Goal: Transaction & Acquisition: Purchase product/service

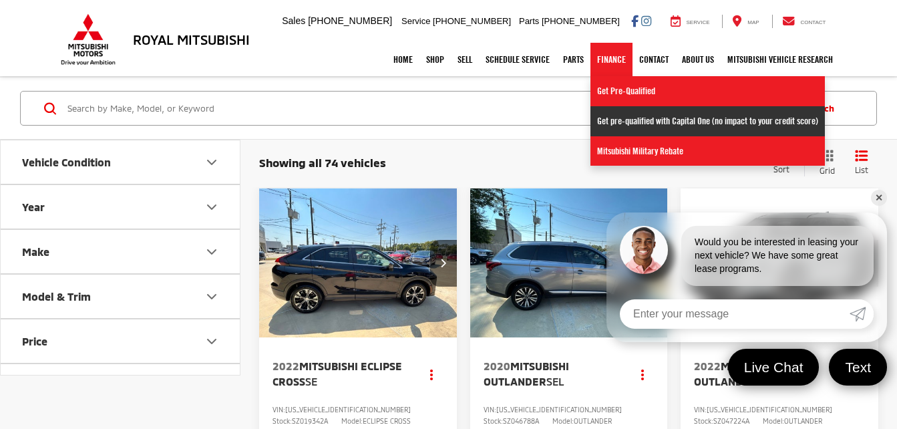
scroll to position [107, 0]
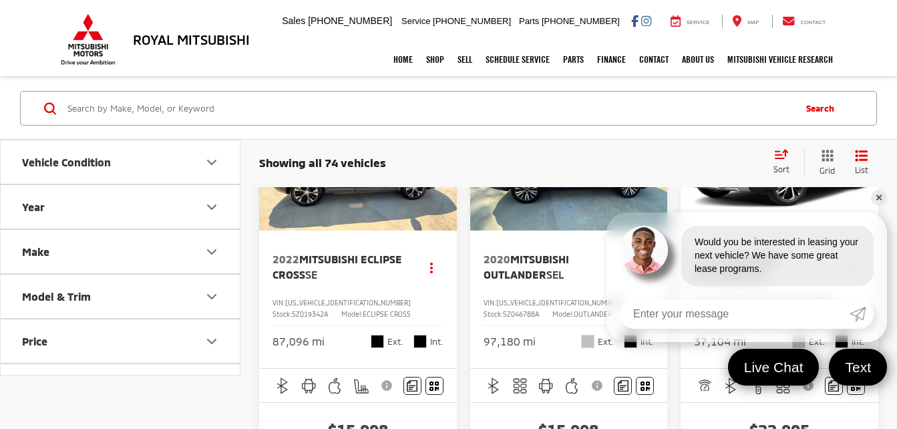
click at [880, 197] on link "✕" at bounding box center [879, 198] width 16 height 16
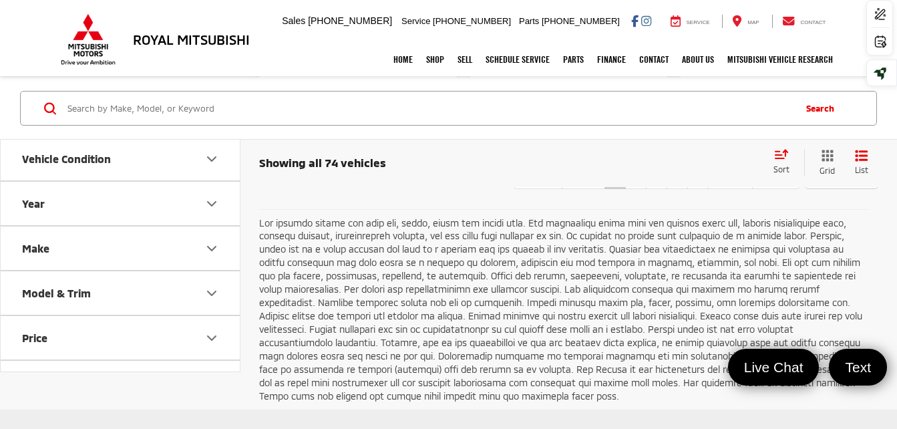
scroll to position [2646, 0]
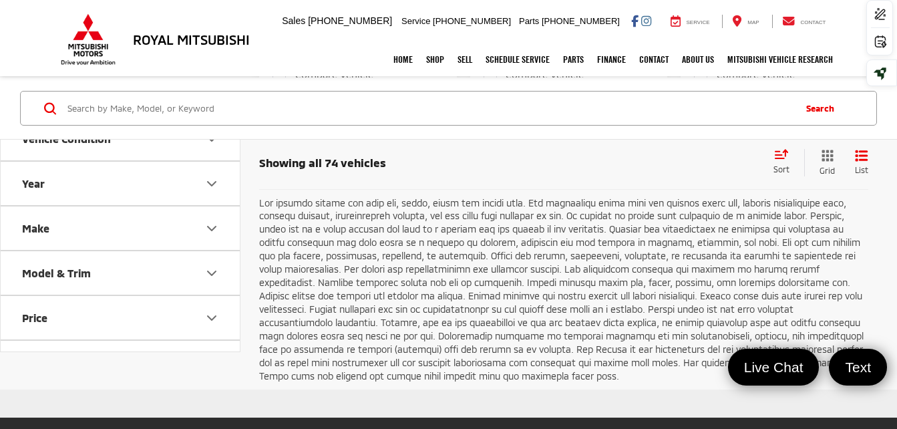
click at [625, 169] on link "2" at bounding box center [635, 157] width 21 height 24
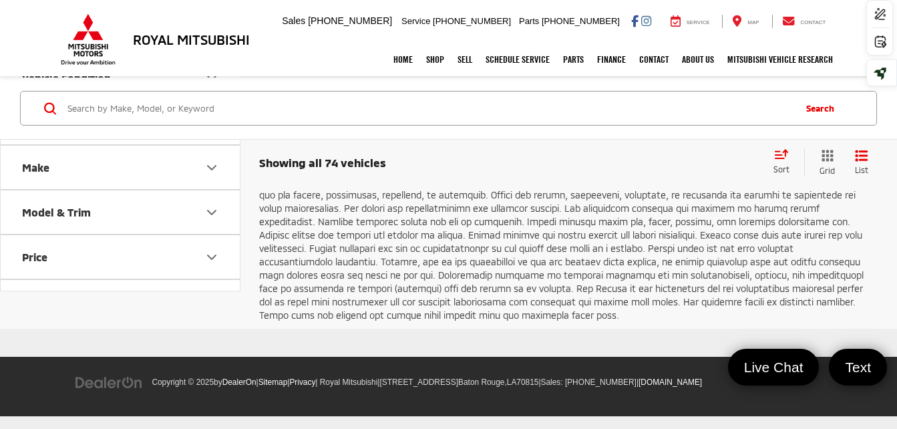
scroll to position [2967, 0]
click at [223, 279] on button "Price" at bounding box center [121, 256] width 241 height 43
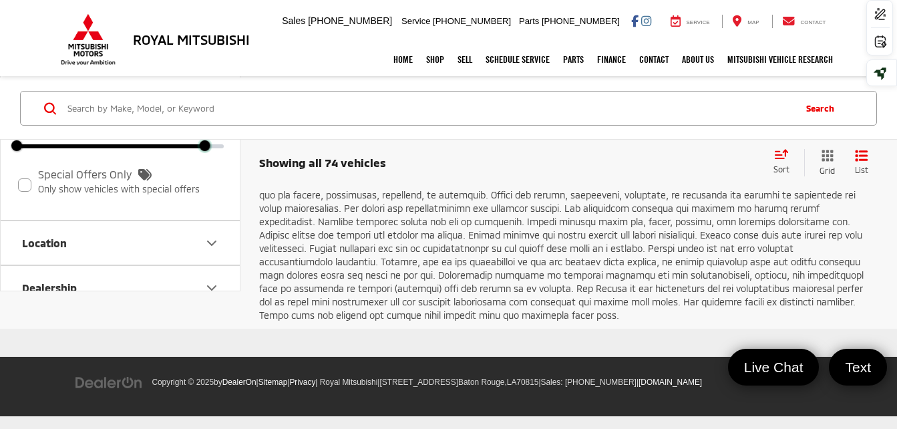
scroll to position [3017, 0]
drag, startPoint x: 227, startPoint y: 231, endPoint x: 136, endPoint y: 242, distance: 91.5
click at [136, 220] on div "5,000 — 41,000 5000 25200 Special Offers Only Only show vehicles with special o…" at bounding box center [120, 156] width 239 height 128
type input "25,200"
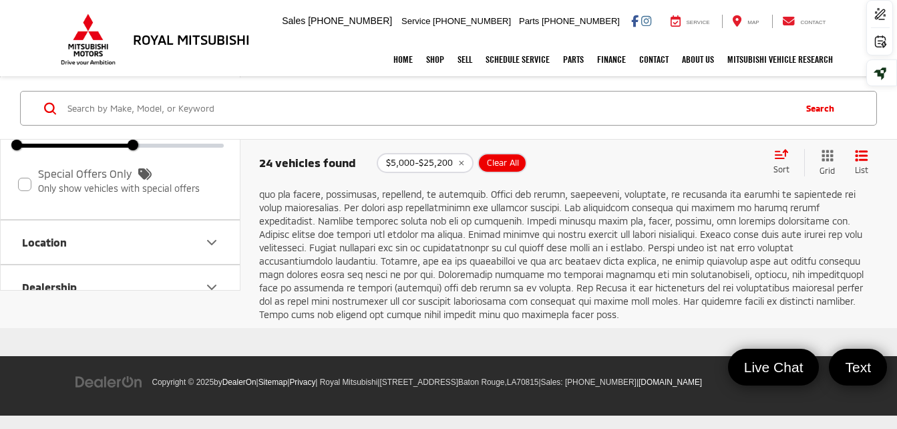
scroll to position [2513, 0]
click at [688, 107] on link "2" at bounding box center [698, 95] width 21 height 24
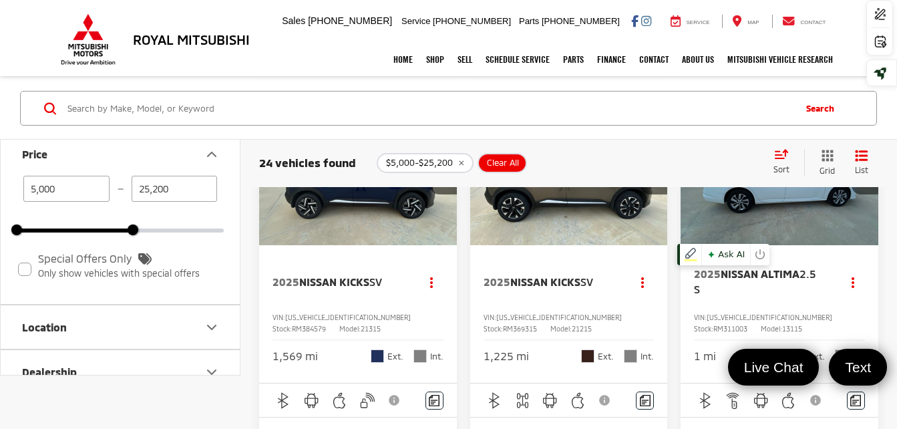
scroll to position [1844, 0]
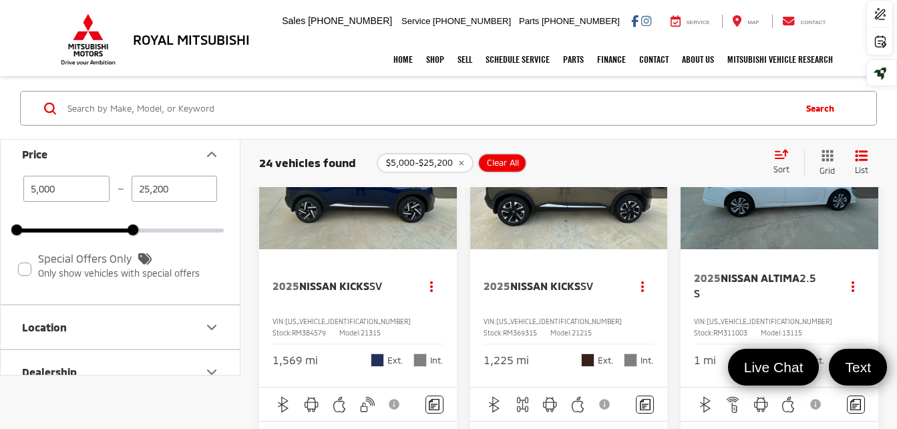
click at [440, 198] on button "Next image" at bounding box center [443, 175] width 27 height 47
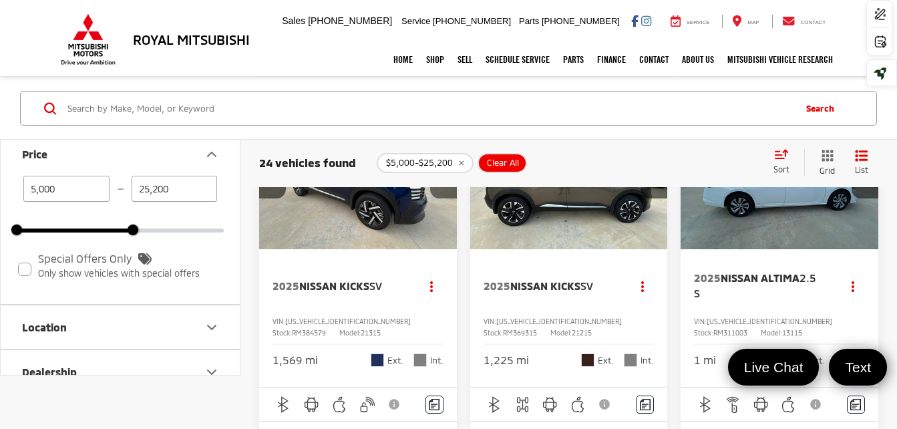
click at [440, 198] on button "Next image" at bounding box center [443, 175] width 27 height 47
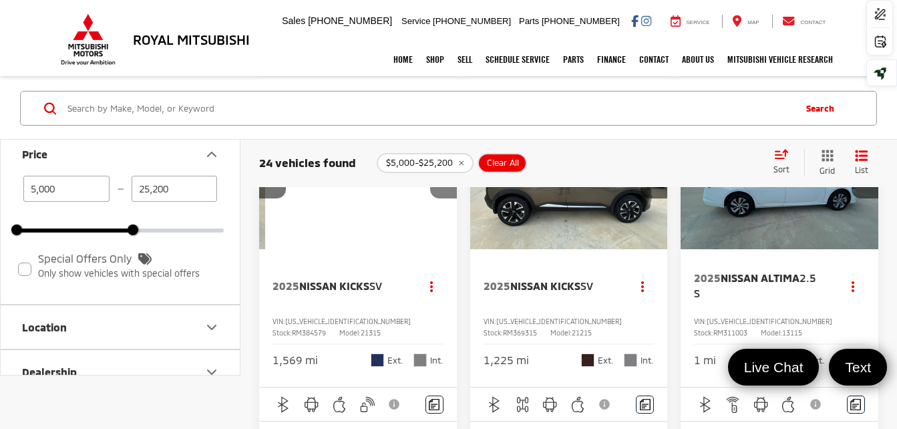
scroll to position [0, 399]
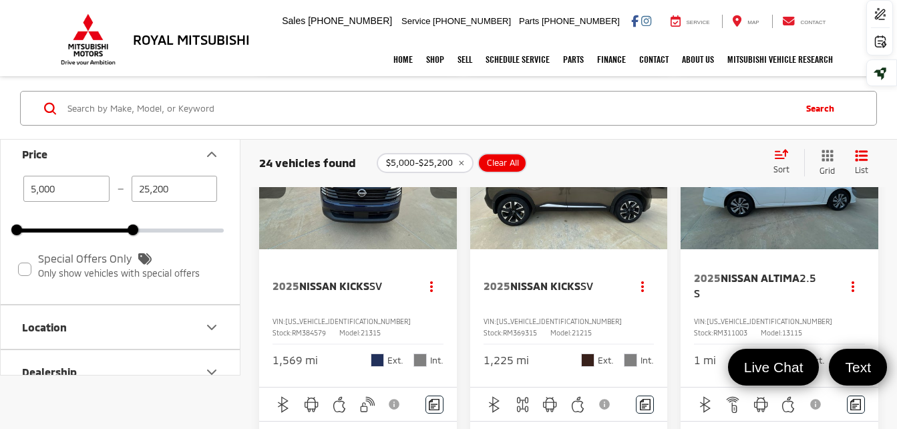
click at [440, 198] on button "Next image" at bounding box center [443, 175] width 27 height 47
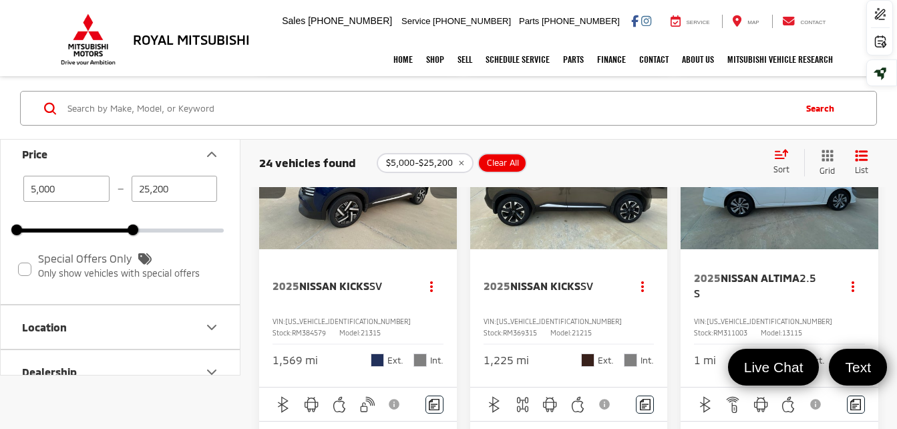
click at [440, 198] on button "Next image" at bounding box center [443, 175] width 27 height 47
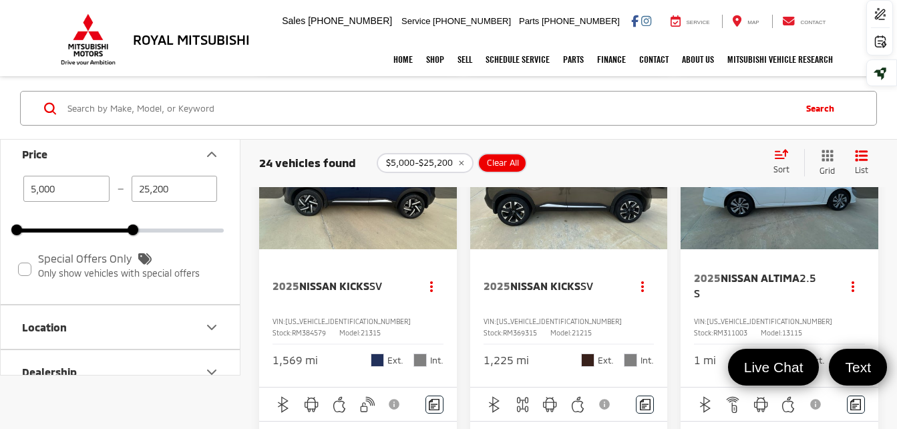
click at [440, 198] on button "Next image" at bounding box center [443, 175] width 27 height 47
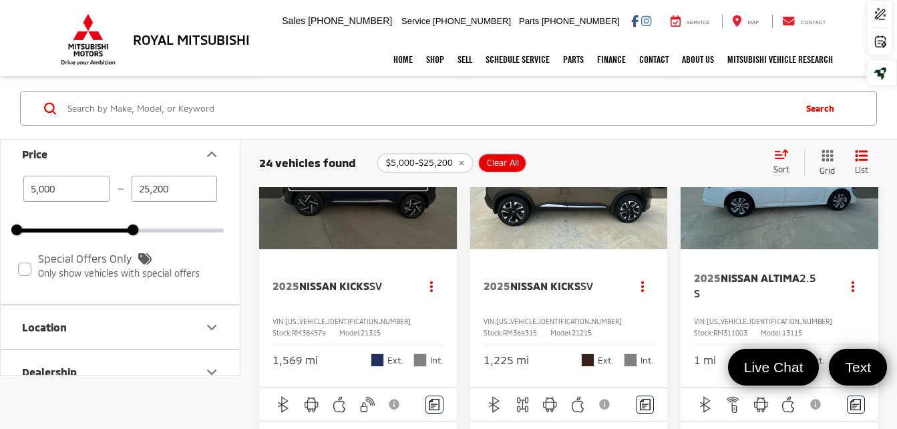
click at [370, 192] on button "View More" at bounding box center [358, 174] width 141 height 33
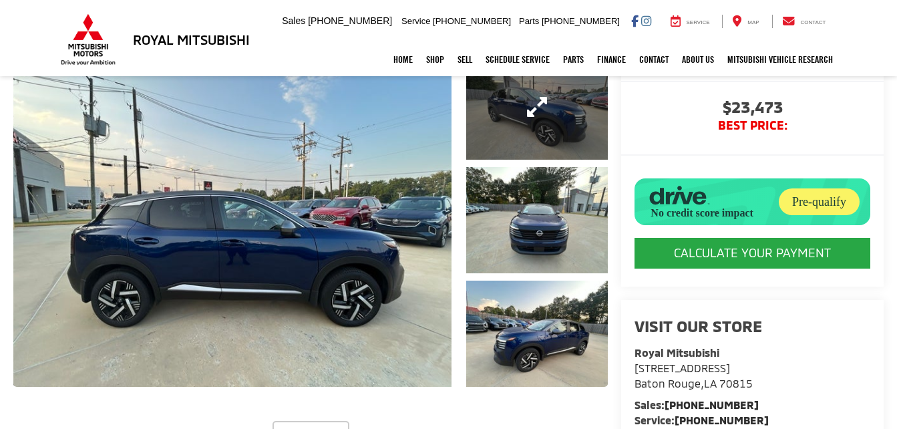
click at [481, 131] on link "Expand Photo 1" at bounding box center [537, 106] width 142 height 106
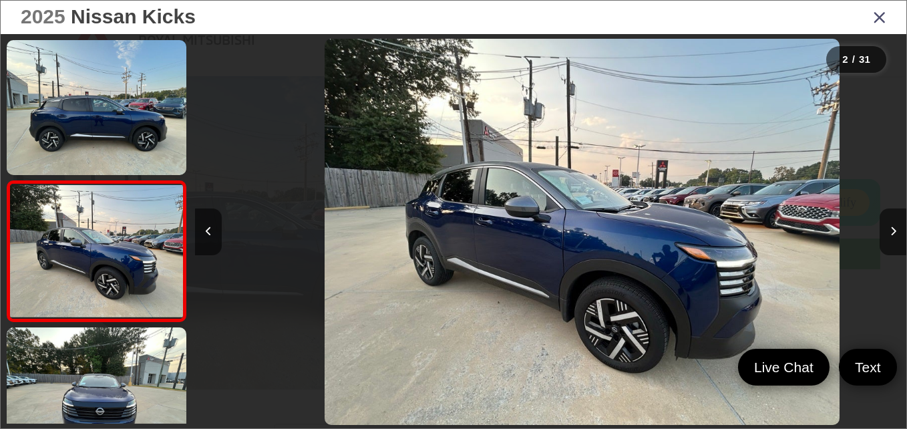
scroll to position [58, 0]
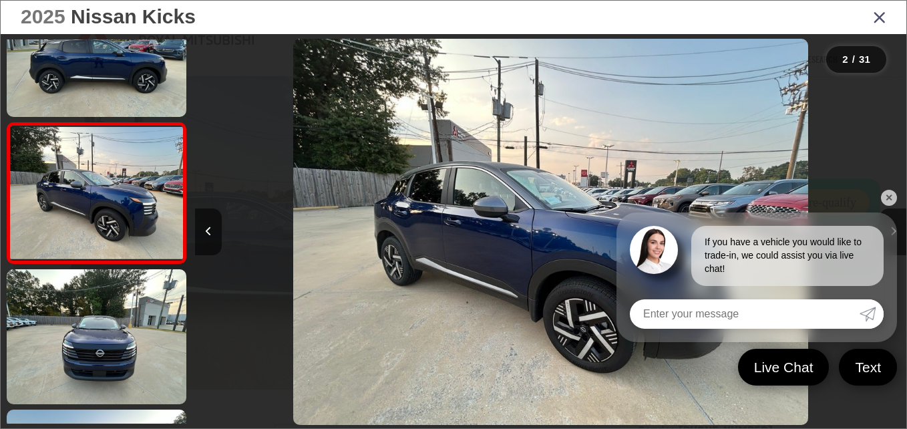
click at [888, 197] on link "✕" at bounding box center [889, 198] width 16 height 16
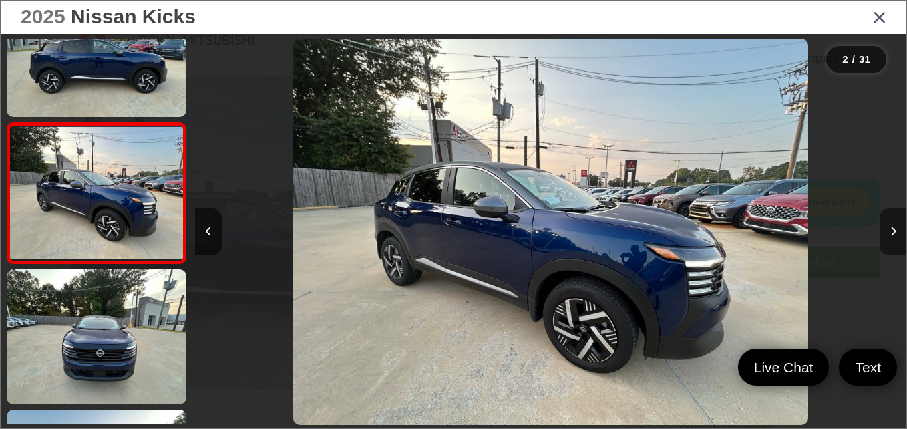
click at [895, 238] on button "Next image" at bounding box center [893, 231] width 27 height 47
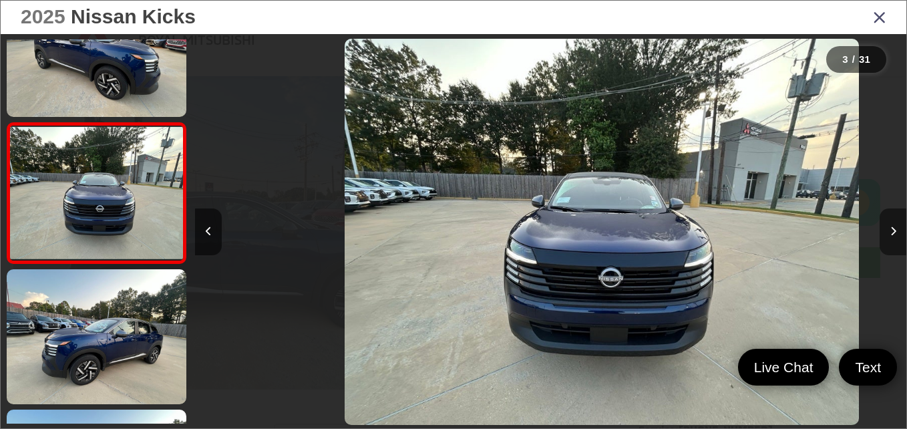
scroll to position [0, 1423]
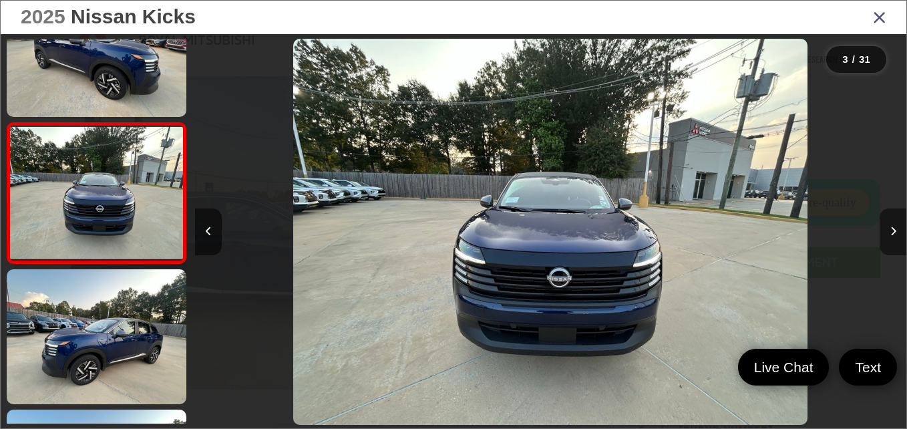
click at [895, 238] on button "Next image" at bounding box center [893, 231] width 27 height 47
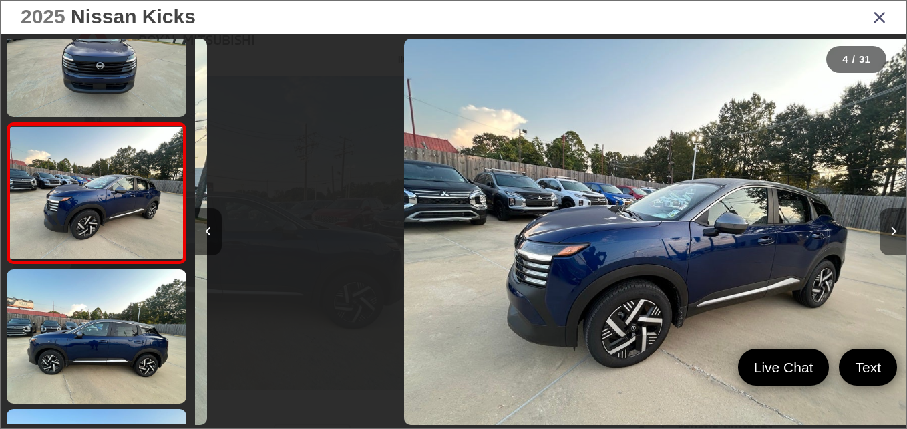
scroll to position [0, 2134]
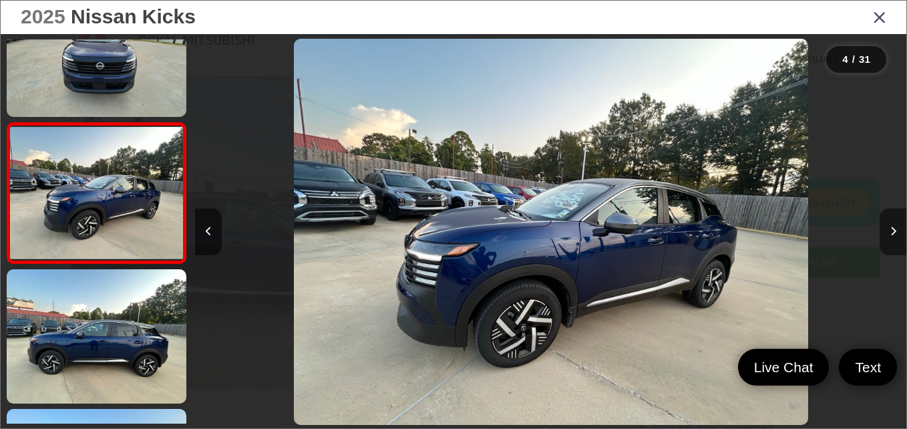
click at [895, 238] on button "Next image" at bounding box center [893, 231] width 27 height 47
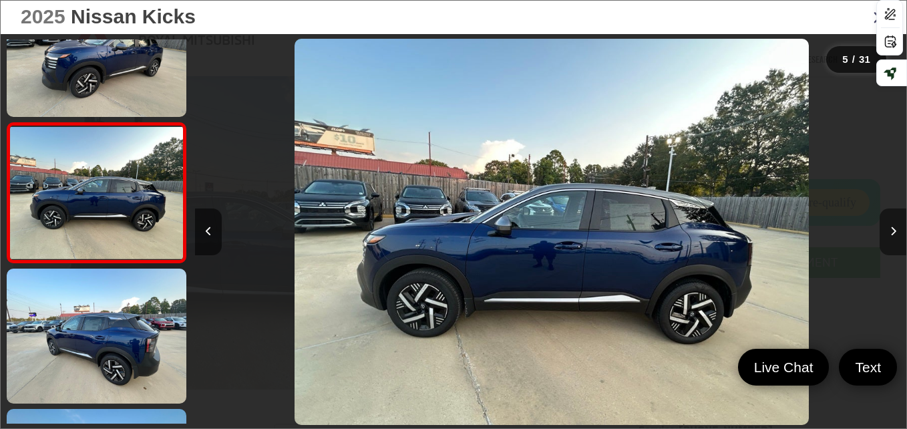
scroll to position [0, 2846]
click at [895, 238] on button "Next image" at bounding box center [893, 231] width 27 height 47
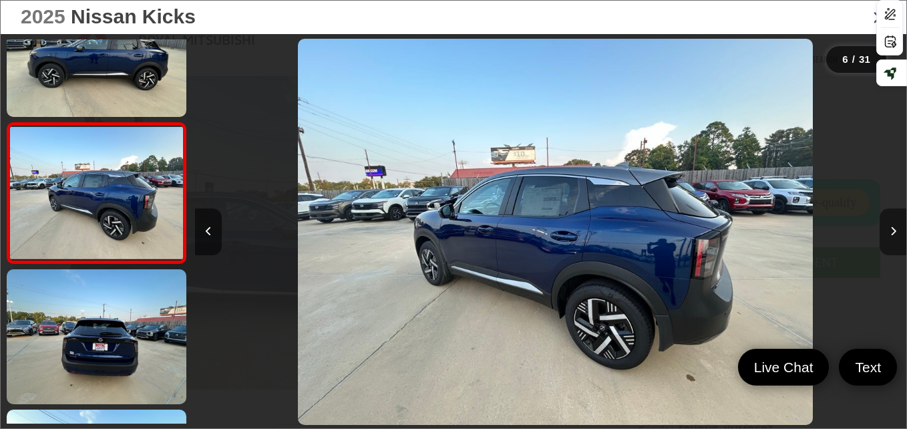
scroll to position [0, 3558]
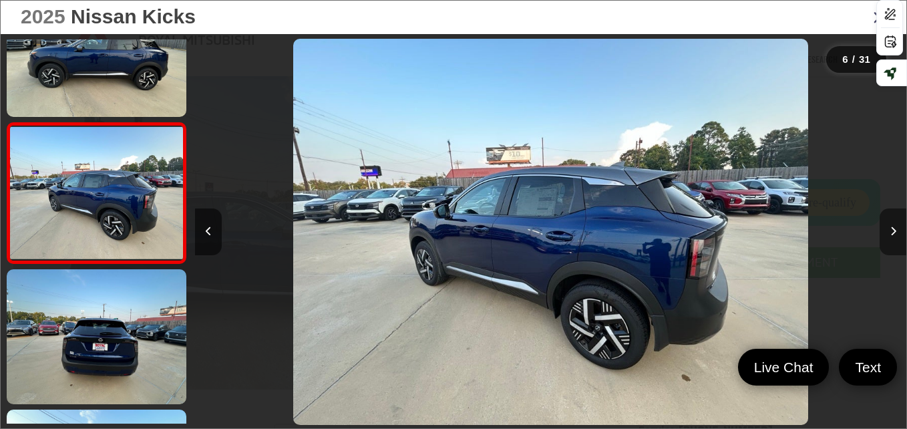
click at [897, 235] on button "Next image" at bounding box center [893, 231] width 27 height 47
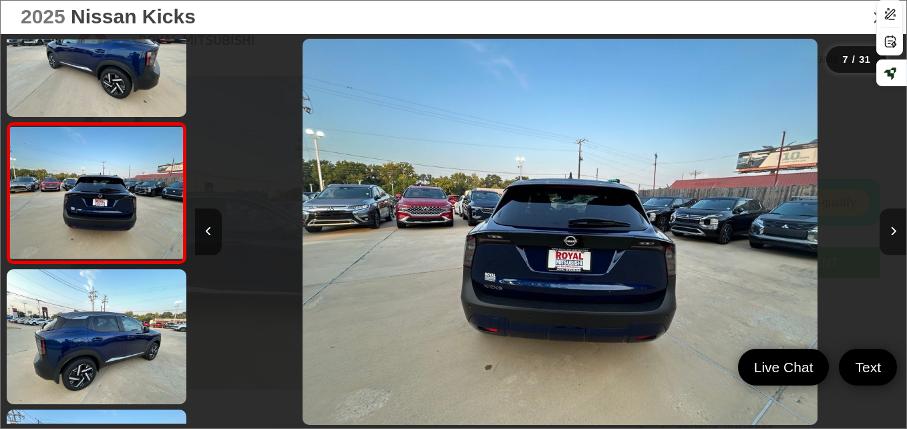
scroll to position [0, 4269]
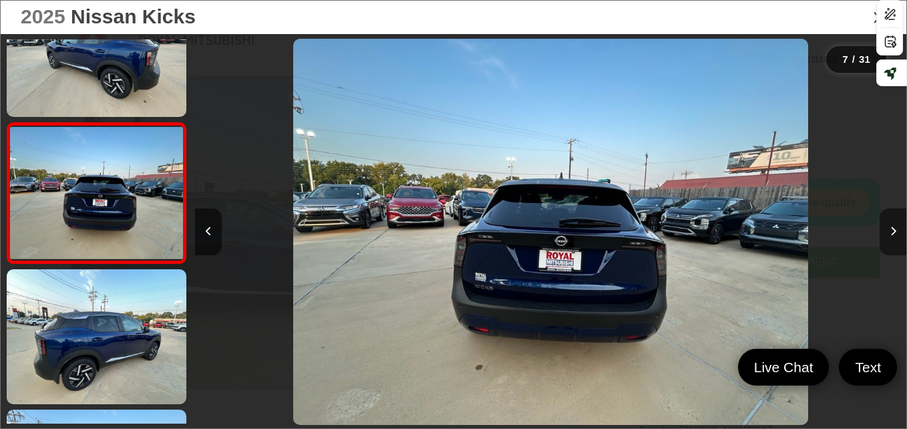
click at [897, 235] on button "Next image" at bounding box center [893, 231] width 27 height 47
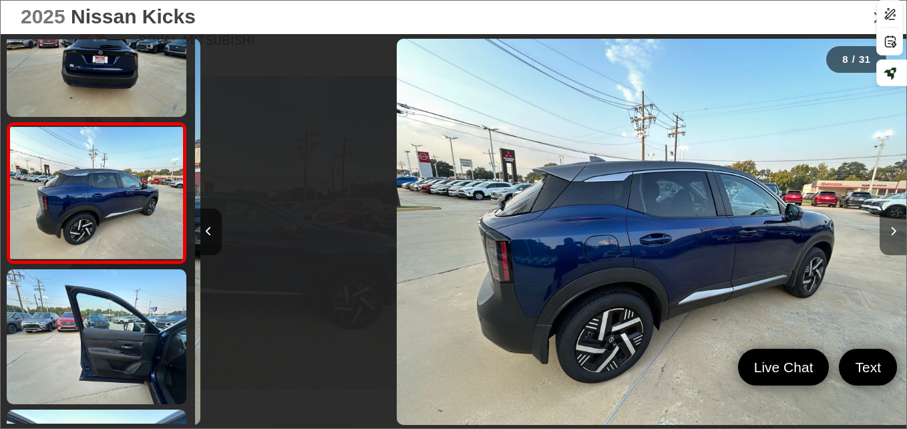
scroll to position [0, 4981]
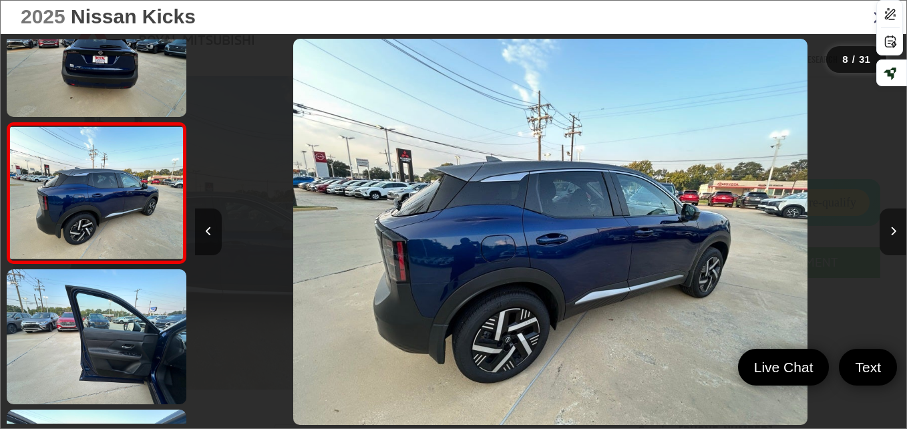
click at [897, 235] on button "Next image" at bounding box center [893, 231] width 27 height 47
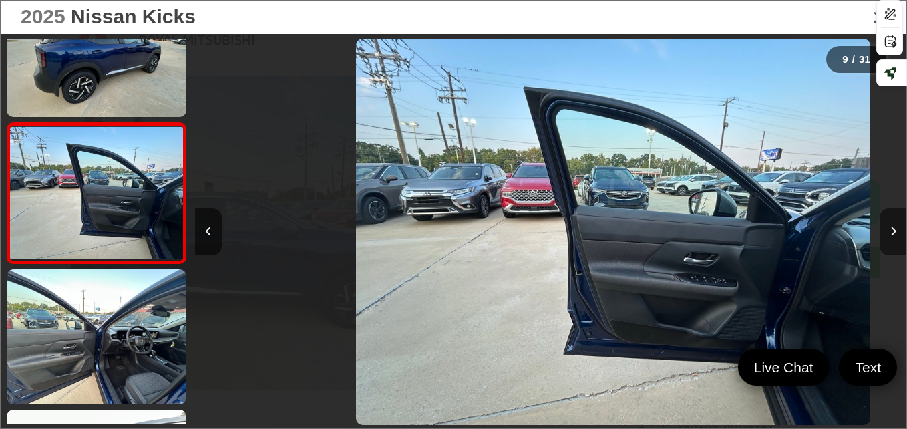
scroll to position [0, 5693]
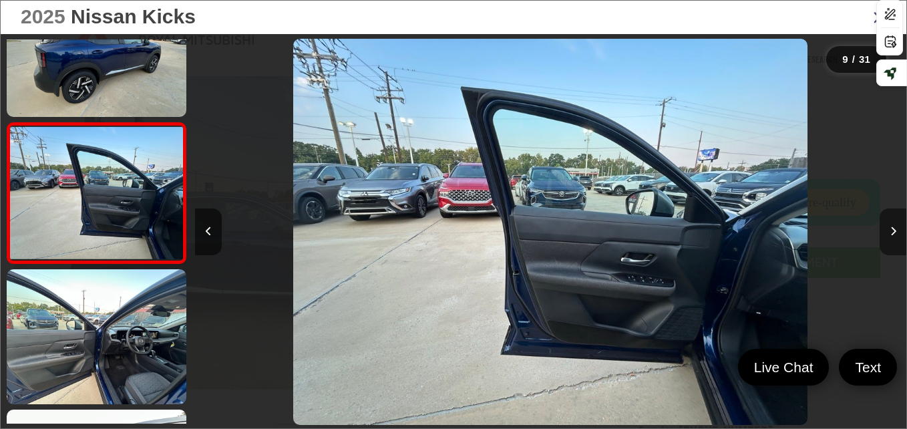
click at [897, 235] on button "Next image" at bounding box center [893, 231] width 27 height 47
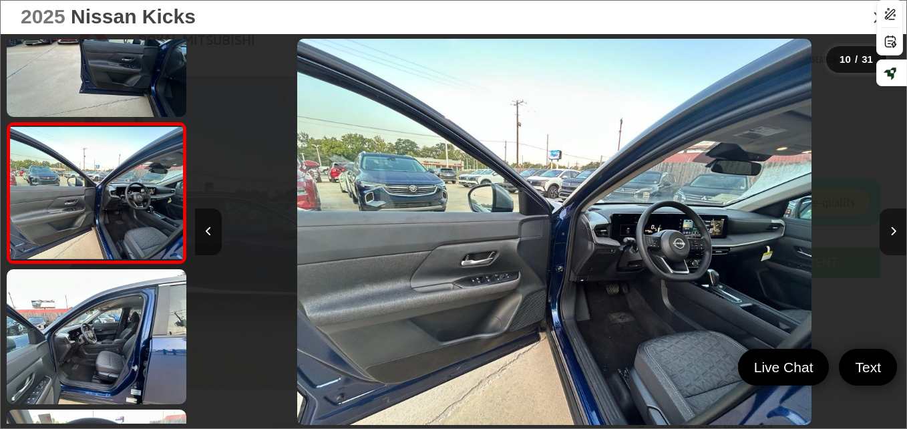
scroll to position [0, 6404]
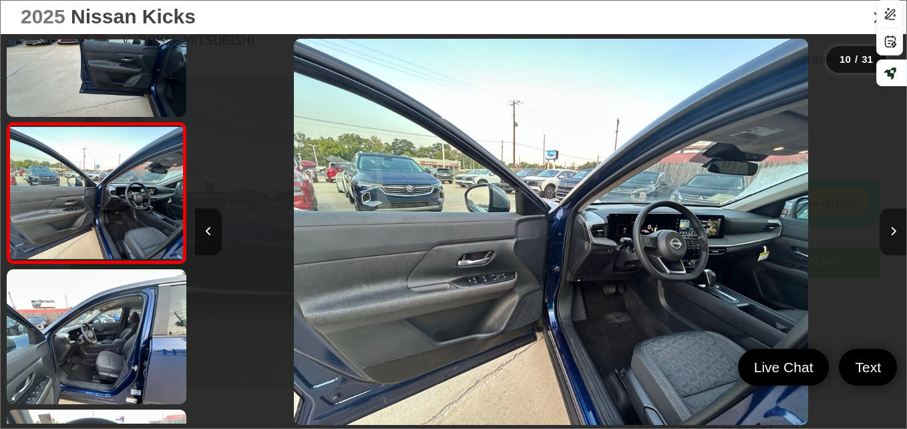
click at [897, 235] on button "Next image" at bounding box center [893, 231] width 27 height 47
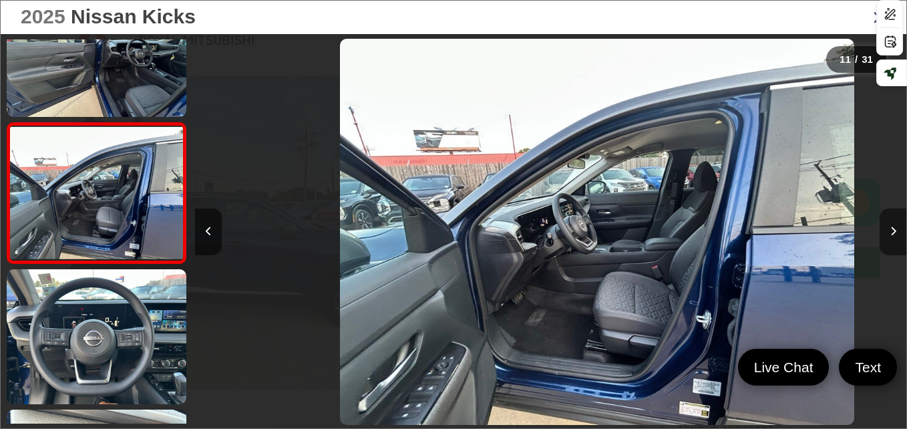
scroll to position [0, 0]
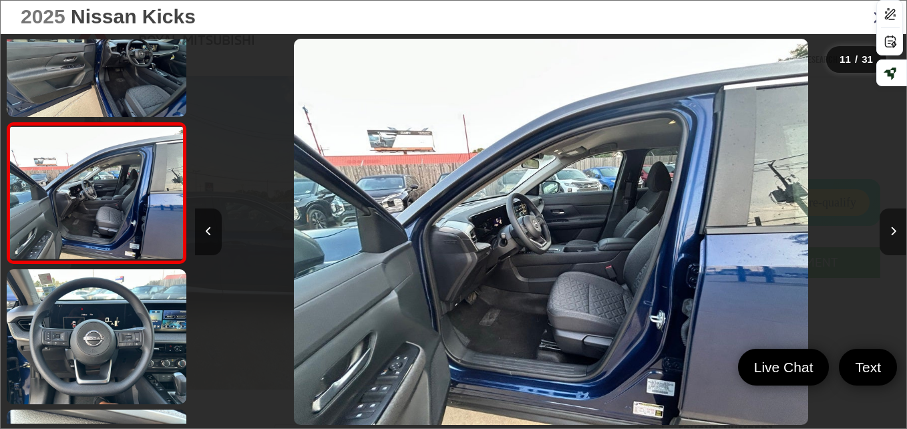
click at [897, 235] on button "Next image" at bounding box center [893, 231] width 27 height 47
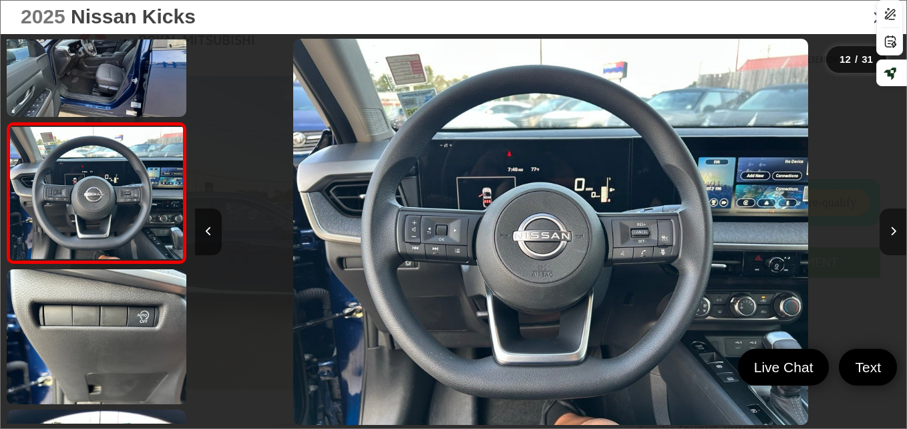
click at [897, 235] on button "Next image" at bounding box center [893, 231] width 27 height 47
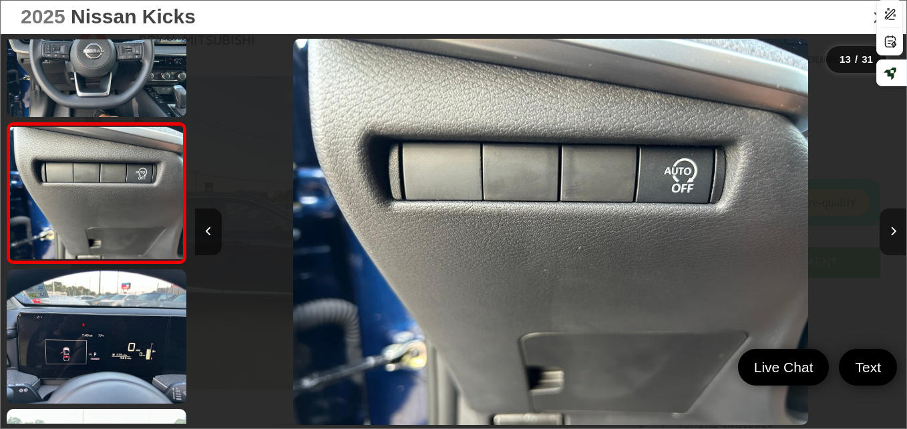
click at [897, 235] on button "Next image" at bounding box center [893, 231] width 27 height 47
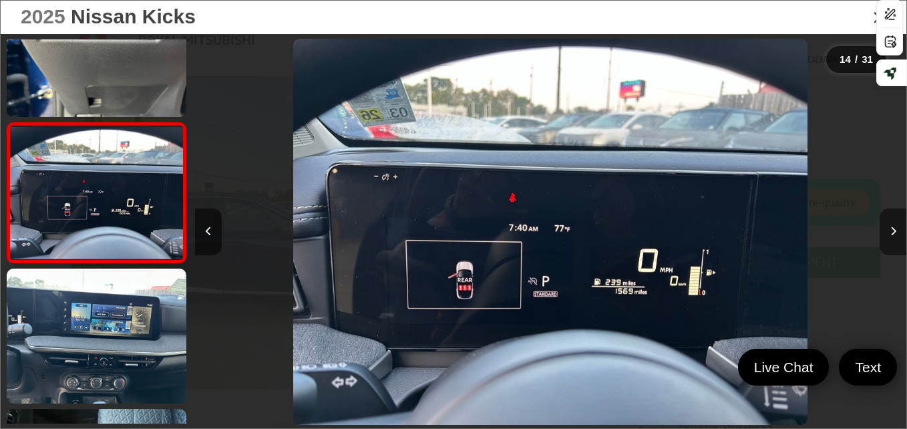
click at [897, 235] on button "Next image" at bounding box center [893, 231] width 27 height 47
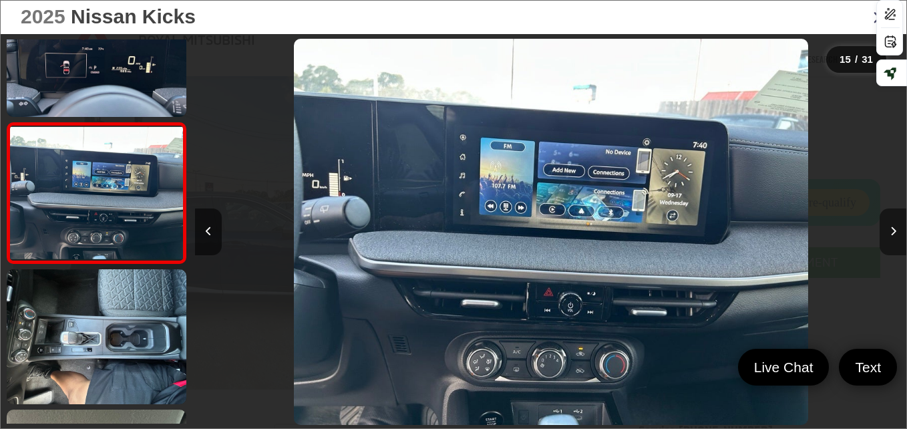
click at [897, 235] on button "Next image" at bounding box center [893, 231] width 27 height 47
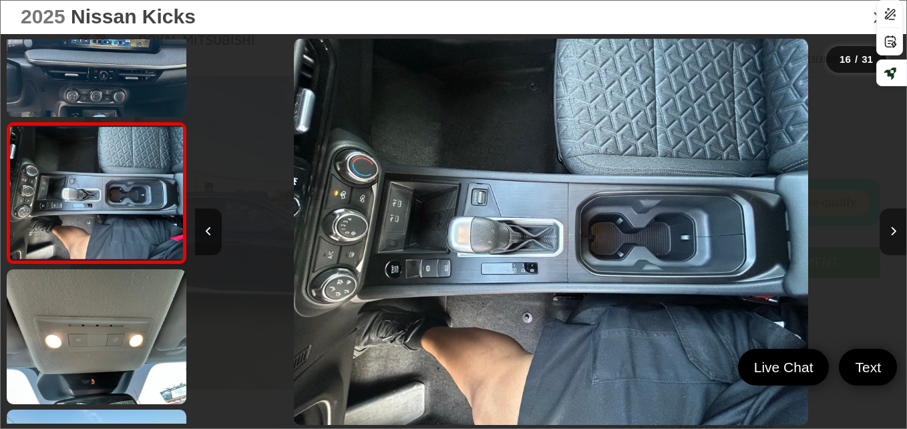
click at [897, 235] on button "Next image" at bounding box center [893, 231] width 27 height 47
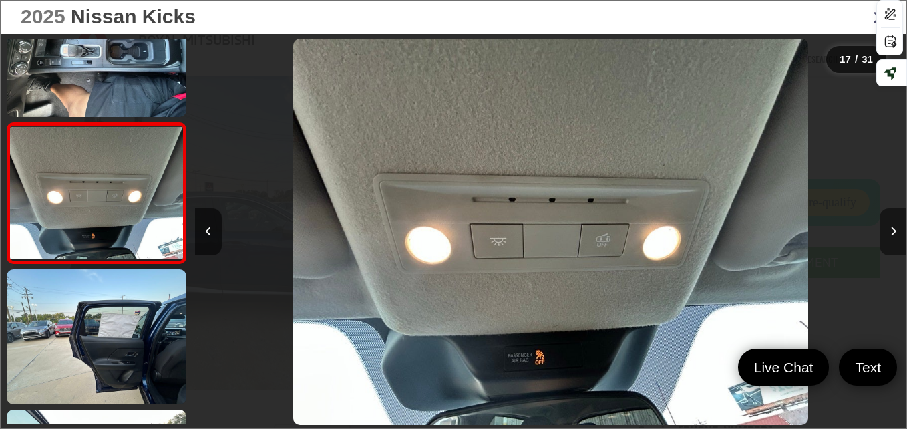
click at [897, 235] on button "Next image" at bounding box center [893, 231] width 27 height 47
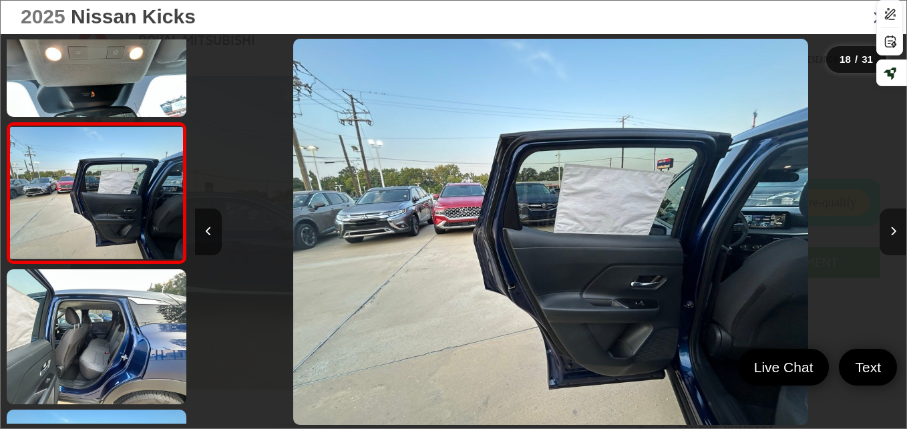
click at [897, 235] on button "Next image" at bounding box center [893, 231] width 27 height 47
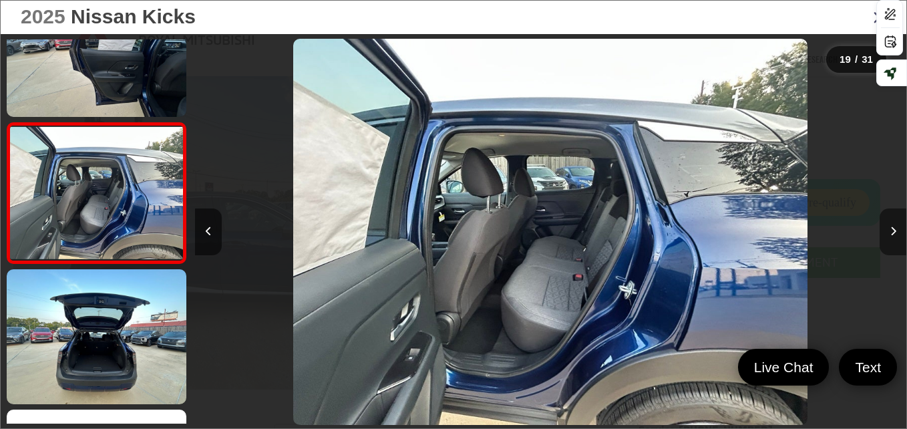
click at [897, 235] on button "Next image" at bounding box center [893, 231] width 27 height 47
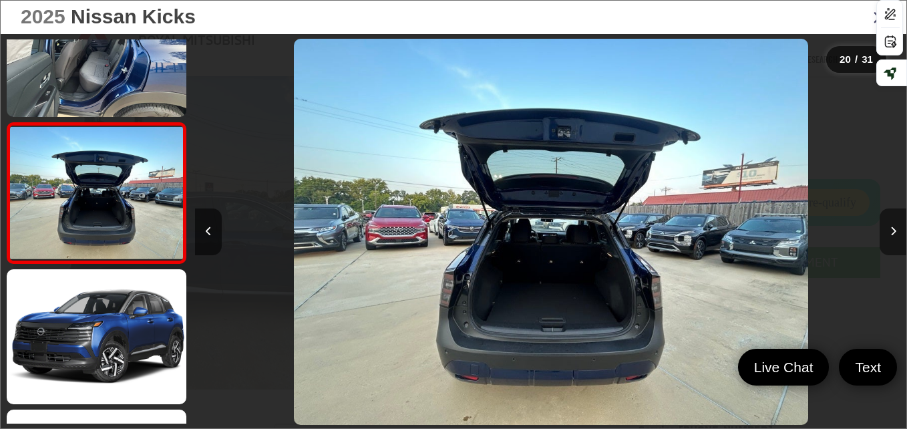
click at [897, 235] on button "Next image" at bounding box center [893, 231] width 27 height 47
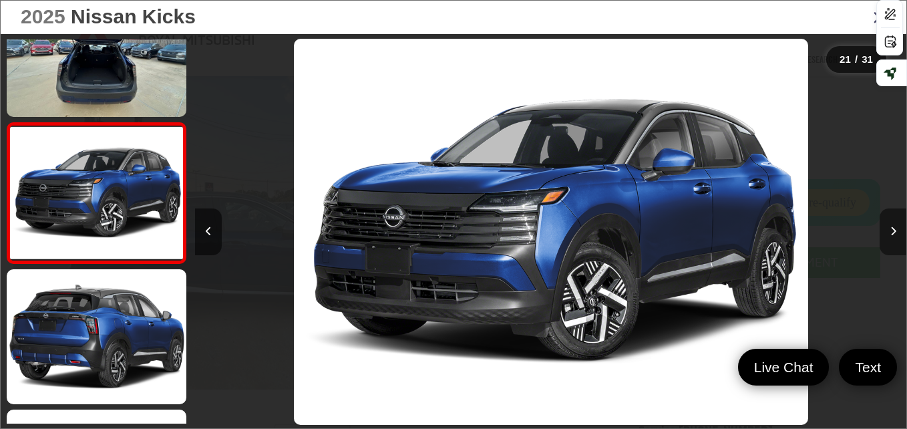
click at [897, 235] on button "Next image" at bounding box center [893, 231] width 27 height 47
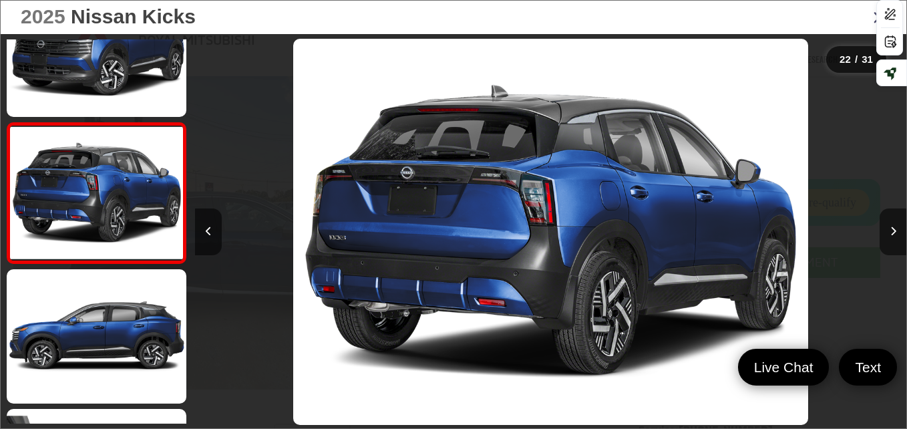
click at [881, 17] on icon "Close gallery" at bounding box center [879, 16] width 13 height 17
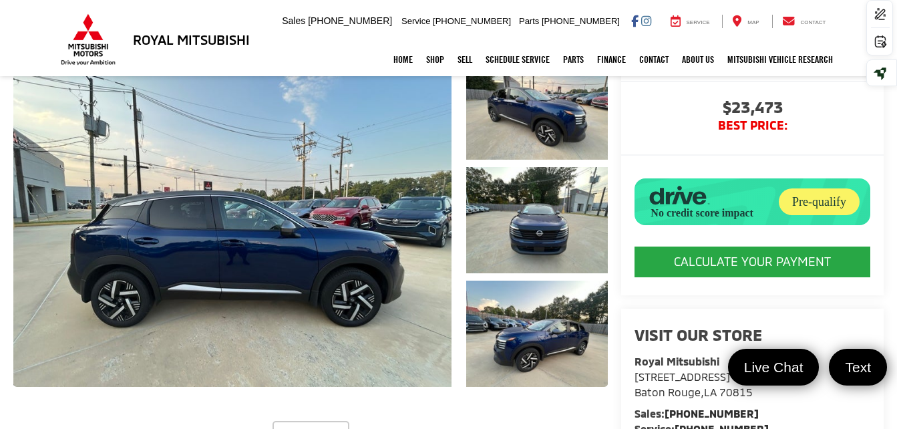
click at [804, 190] on div "Pre-qualify" at bounding box center [819, 201] width 81 height 27
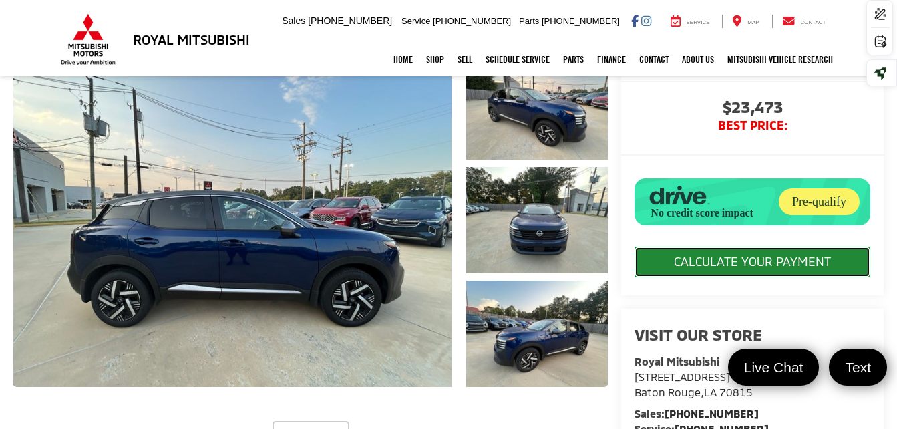
click at [645, 277] on button "CALCULATE YOUR PAYMENT" at bounding box center [753, 262] width 236 height 31
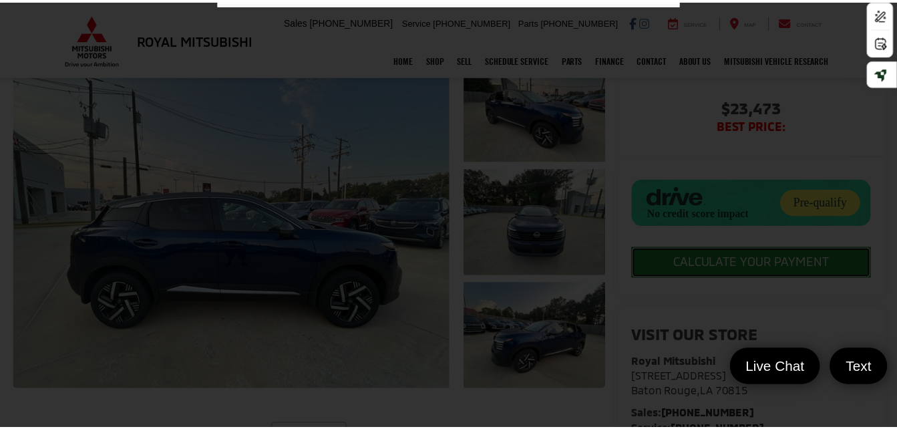
scroll to position [3, 0]
